Goal: Share content: Share content

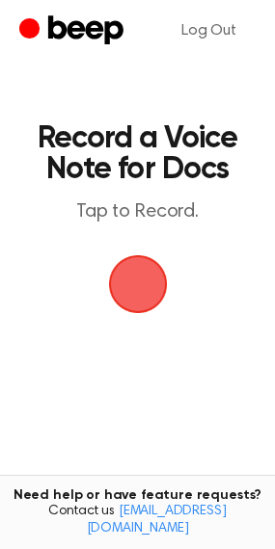
click at [139, 296] on span "button" at bounding box center [137, 284] width 63 height 63
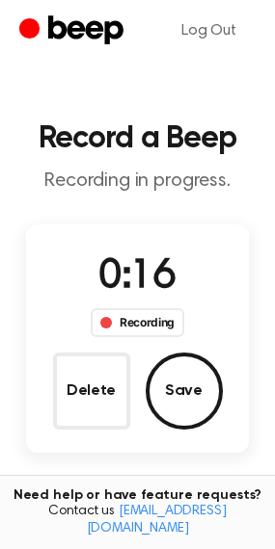
click at [28, 28] on circle "Beep" at bounding box center [29, 27] width 20 height 20
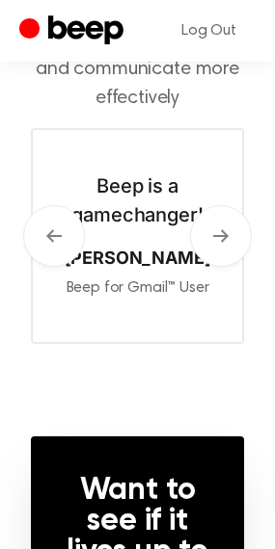
scroll to position [854, 0]
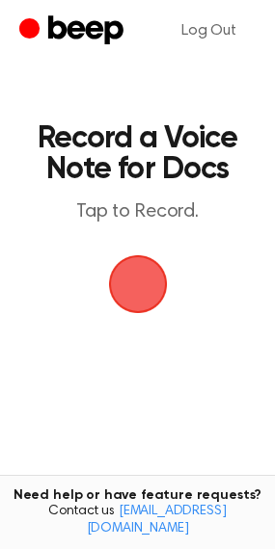
click at [139, 288] on span "button" at bounding box center [137, 284] width 63 height 63
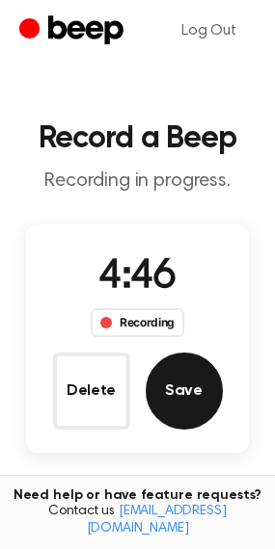
click at [174, 403] on button "Save" at bounding box center [184, 391] width 77 height 77
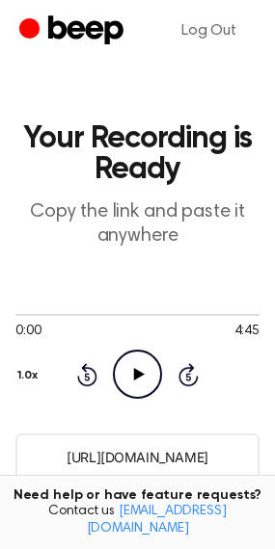
drag, startPoint x: 236, startPoint y: 453, endPoint x: 27, endPoint y: 456, distance: 209.2
click at [27, 456] on input "https://beep.audio/FgKTDmG" at bounding box center [137, 457] width 244 height 47
click at [238, 456] on input "https://beep.audio/FgKTDmG" at bounding box center [137, 457] width 244 height 47
drag, startPoint x: 238, startPoint y: 456, endPoint x: 37, endPoint y: 470, distance: 202.0
click at [37, 470] on input "https://beep.audio/FgKTDmG" at bounding box center [137, 457] width 244 height 47
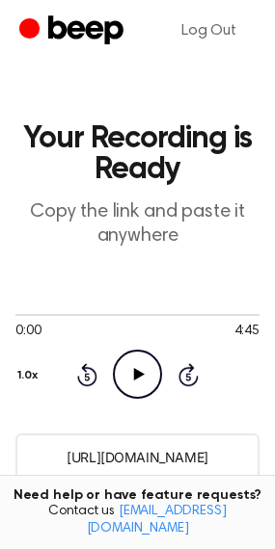
click at [54, 466] on input "https://beep.audio/FgKTDmG" at bounding box center [137, 457] width 244 height 47
drag, startPoint x: 42, startPoint y: 455, endPoint x: 266, endPoint y: 453, distance: 223.6
click at [266, 453] on main "Your Recording is Ready Copy the link and paste it anywhere 0:00 4:45 Your brow…" at bounding box center [137, 493] width 275 height 987
click at [119, 461] on input "https://beep.audio/FgKTDmG" at bounding box center [137, 457] width 244 height 47
drag, startPoint x: 227, startPoint y: 457, endPoint x: 44, endPoint y: 452, distance: 182.2
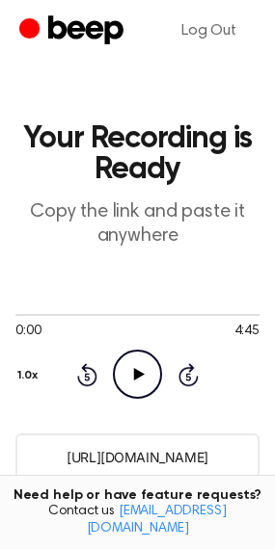
click at [44, 452] on input "https://beep.audio/FgKTDmG" at bounding box center [137, 457] width 244 height 47
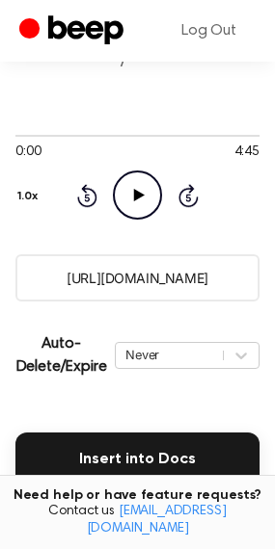
scroll to position [185, 0]
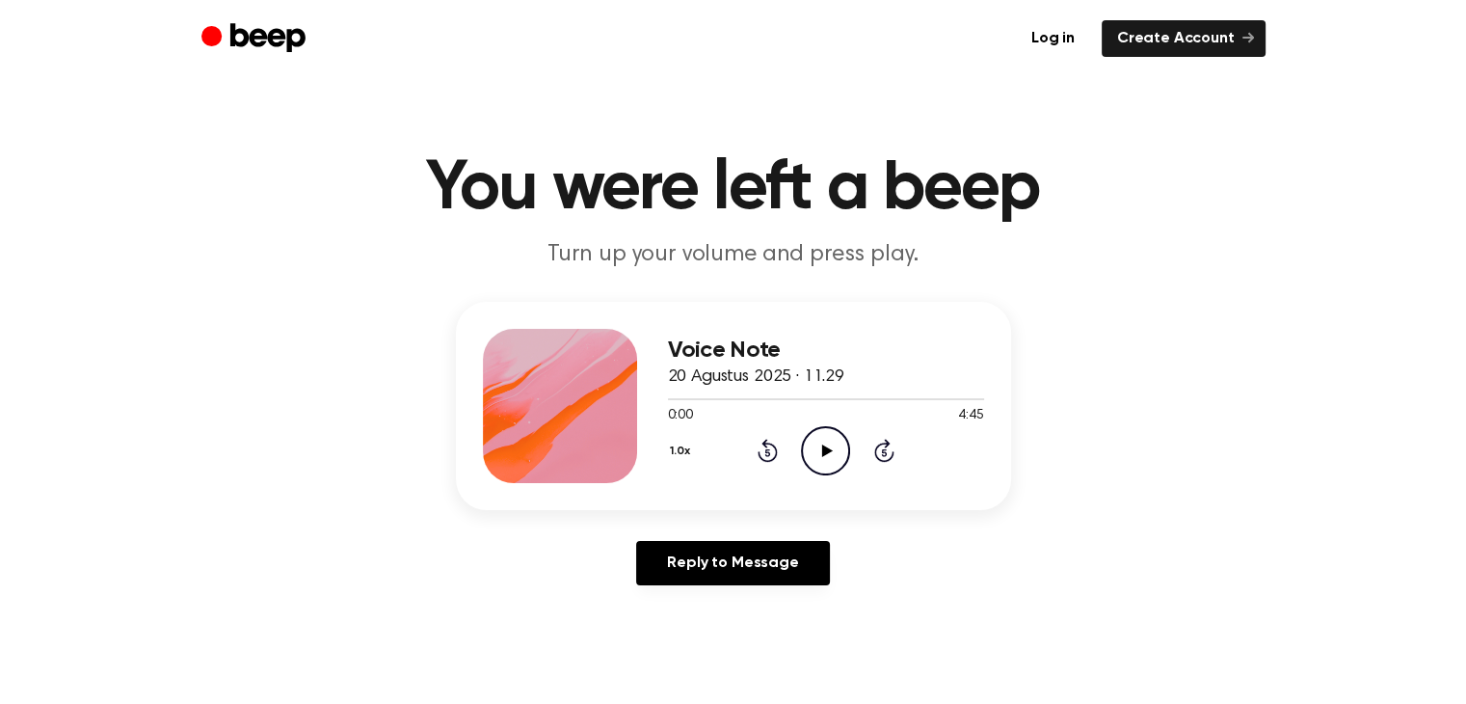
click at [817, 444] on icon "Play Audio" at bounding box center [825, 450] width 49 height 49
click at [818, 460] on icon "Pause Audio" at bounding box center [825, 450] width 49 height 49
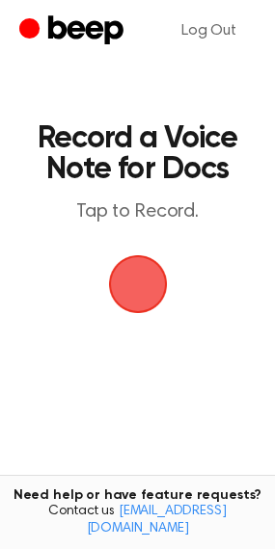
click at [147, 274] on span "button" at bounding box center [138, 284] width 54 height 54
click at [139, 287] on span "button" at bounding box center [137, 284] width 63 height 63
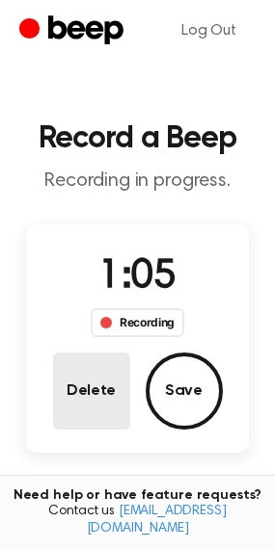
drag, startPoint x: 109, startPoint y: 335, endPoint x: 100, endPoint y: 356, distance: 22.0
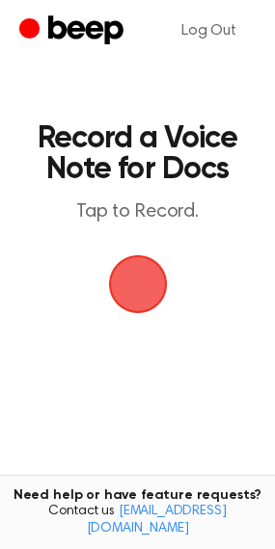
click at [149, 272] on span "button" at bounding box center [138, 284] width 54 height 54
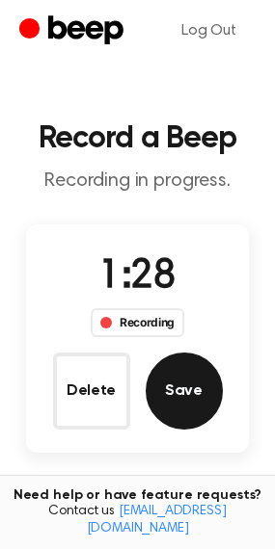
click at [170, 405] on button "Save" at bounding box center [184, 391] width 77 height 77
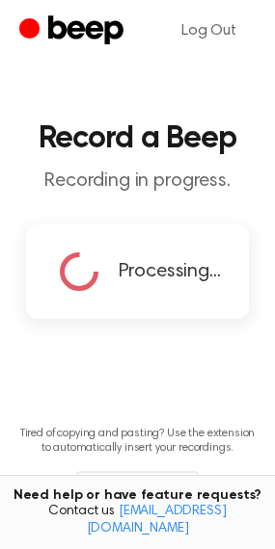
click at [54, 316] on div "Processing..." at bounding box center [138, 272] width 224 height 94
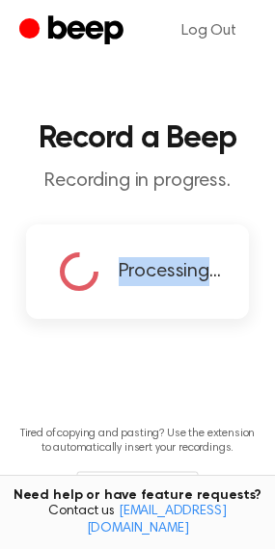
click at [54, 316] on div "Processing..." at bounding box center [138, 272] width 224 height 94
copy span "Processing"
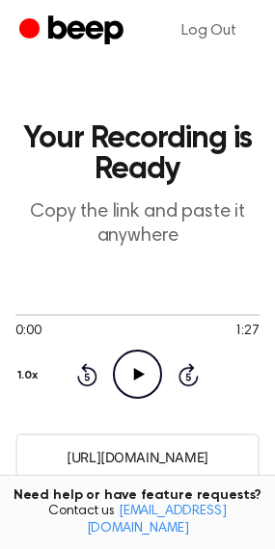
click at [127, 456] on input "[URL][DOMAIN_NAME]" at bounding box center [137, 457] width 244 height 47
